Goal: Check status: Check status

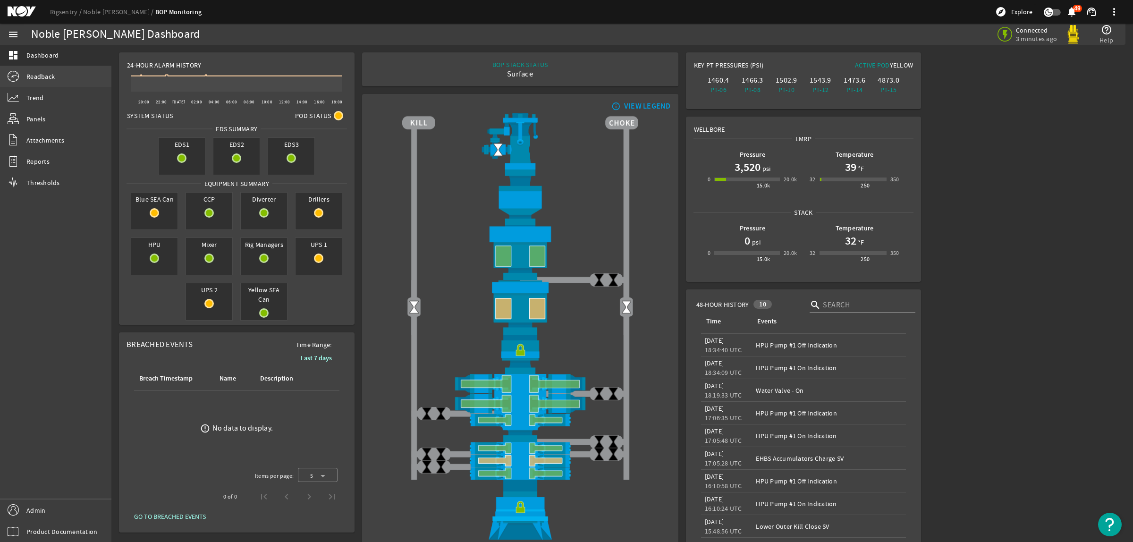
click at [72, 75] on link "Readback" at bounding box center [55, 76] width 111 height 21
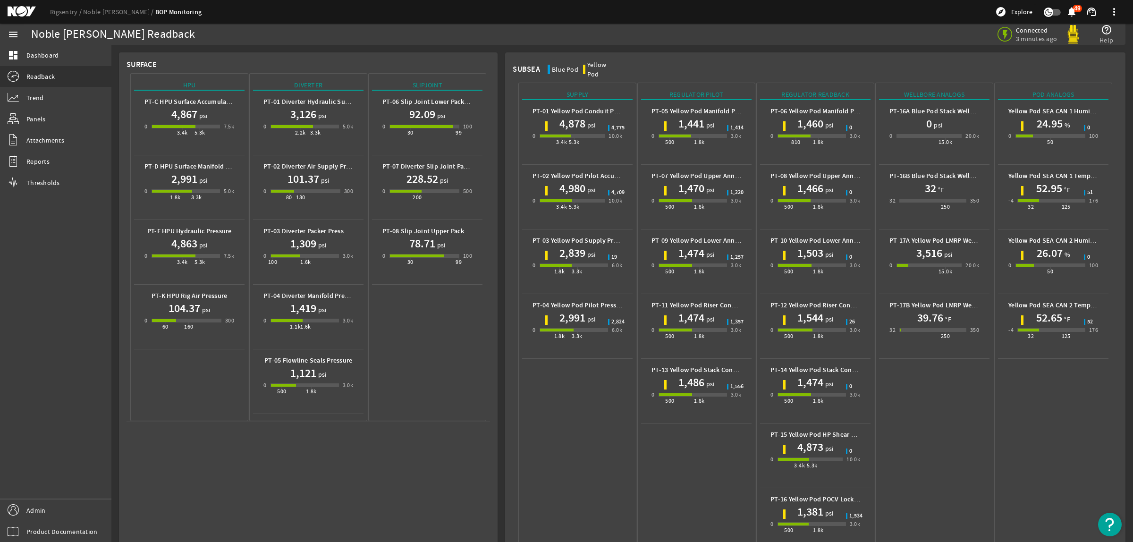
click at [17, 13] on mat-icon at bounding box center [29, 11] width 42 height 11
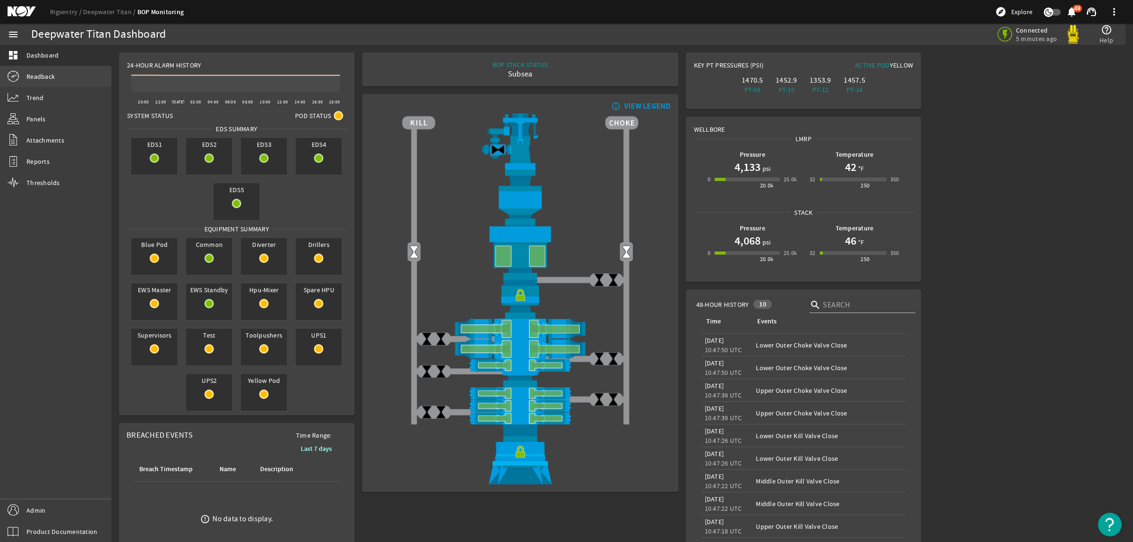
click at [42, 77] on span "Readback" at bounding box center [40, 76] width 28 height 9
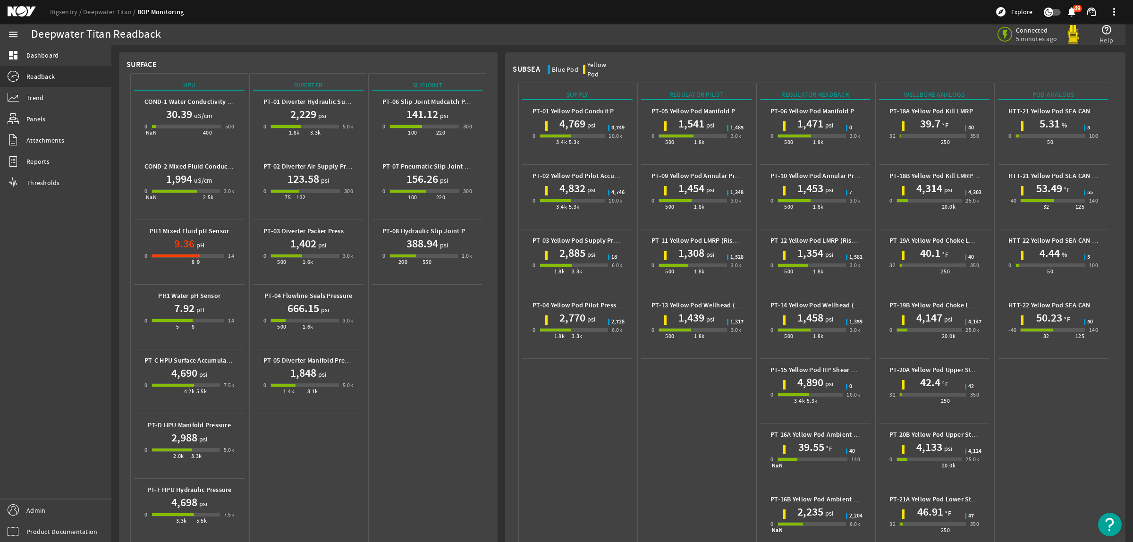
click at [27, 10] on mat-icon at bounding box center [29, 11] width 42 height 11
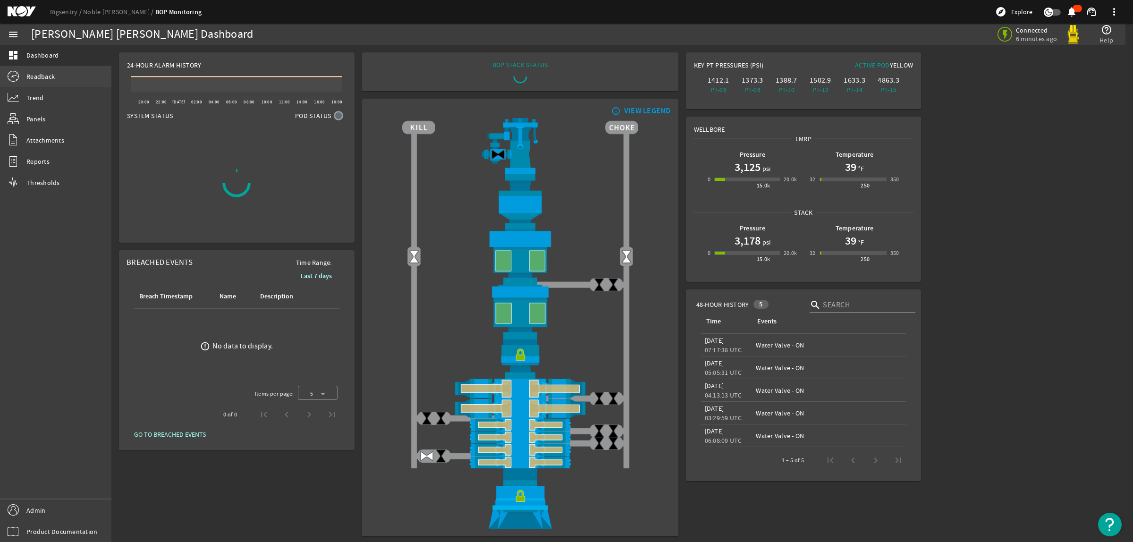
click at [31, 75] on span "Readback" at bounding box center [40, 76] width 28 height 9
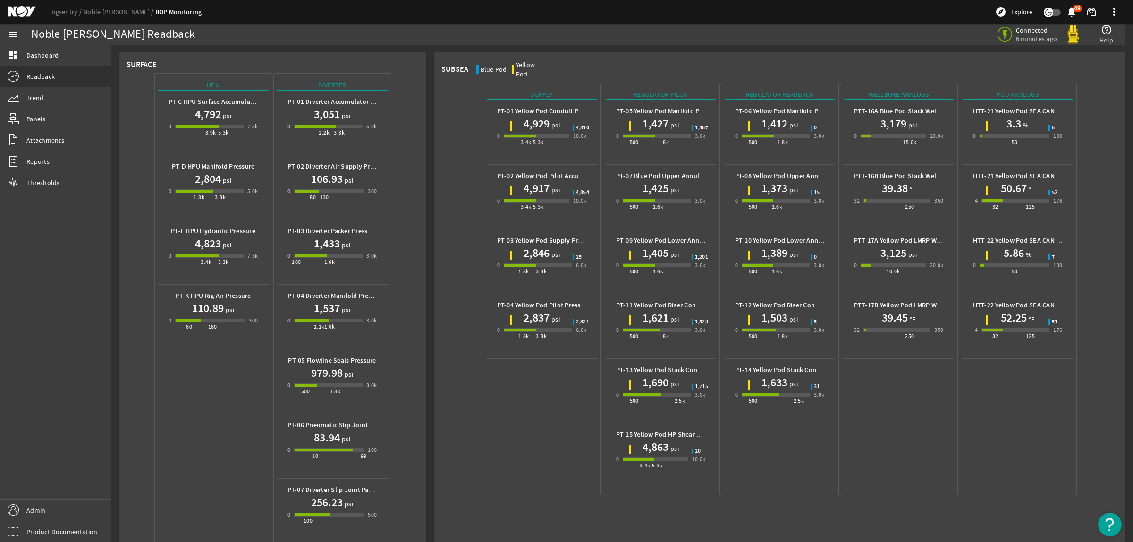
click at [6, 12] on div "Rigsentry Noble Faye Kozack BOP Monitoring explore Explore notifications 49 sup…" at bounding box center [566, 12] width 1133 height 24
click at [13, 10] on mat-icon at bounding box center [29, 11] width 42 height 11
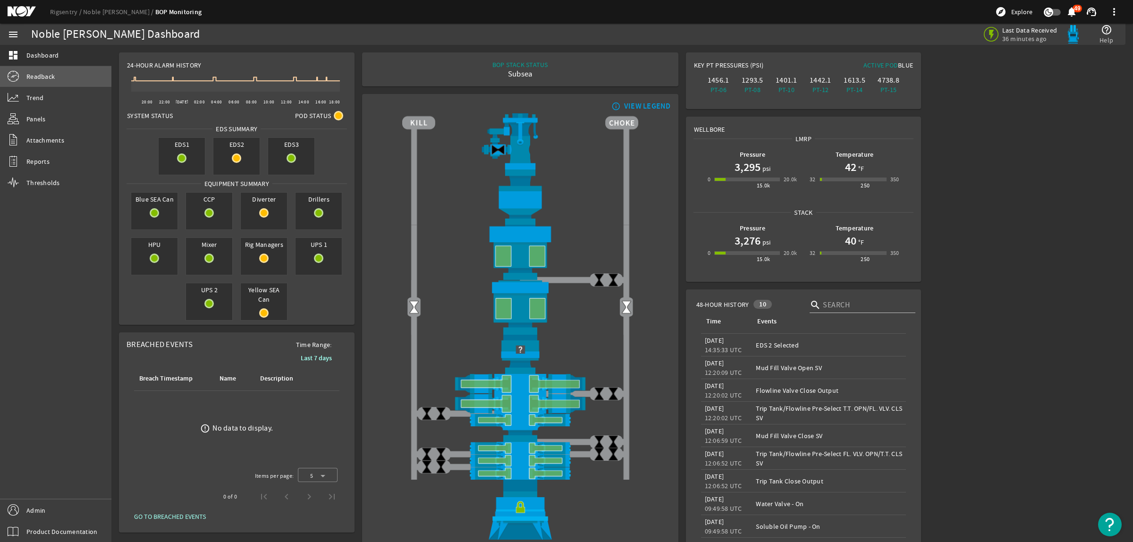
click at [27, 81] on span "Readback" at bounding box center [40, 76] width 28 height 9
